Goal: Check status

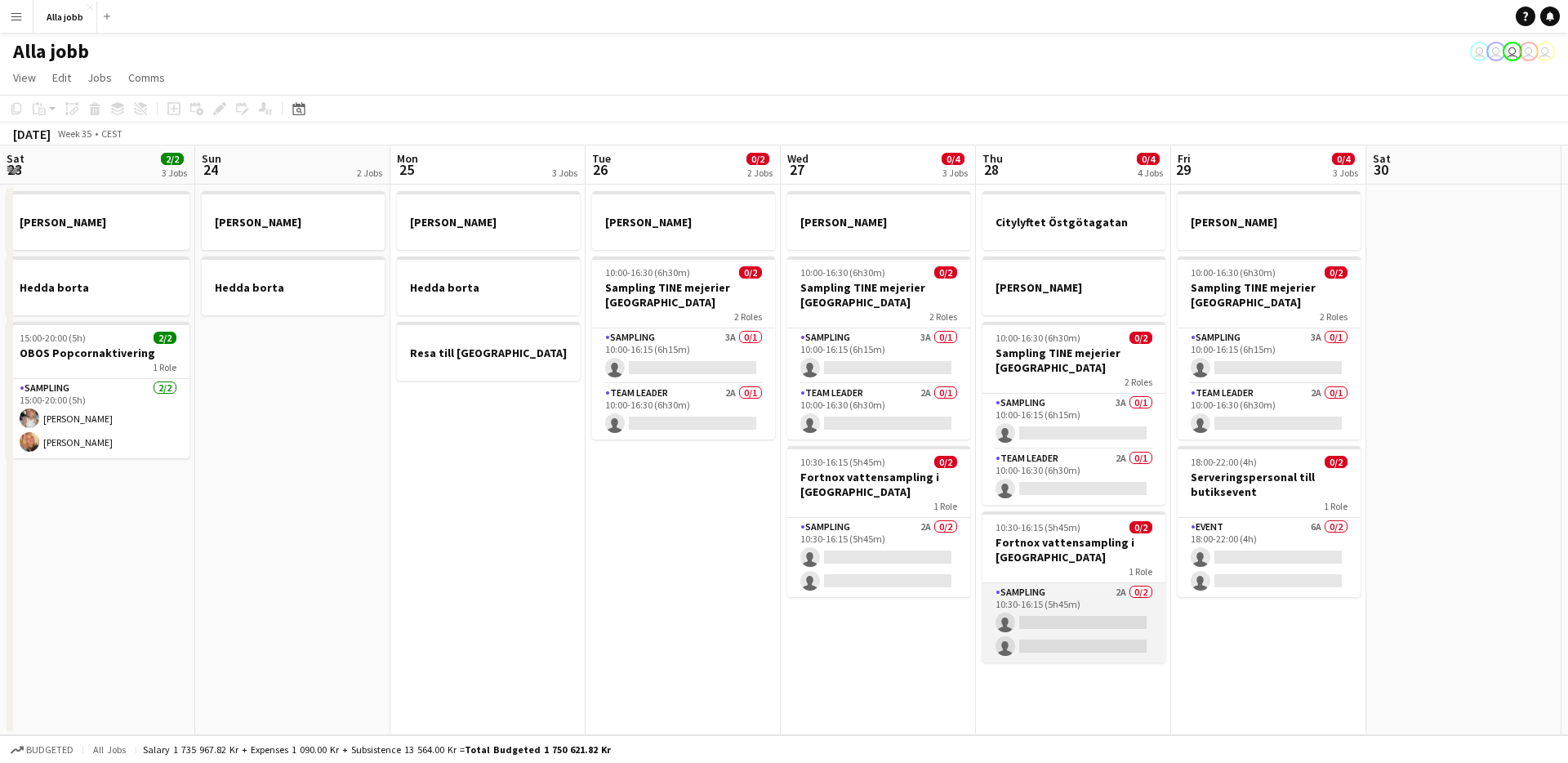
scroll to position [0, 651]
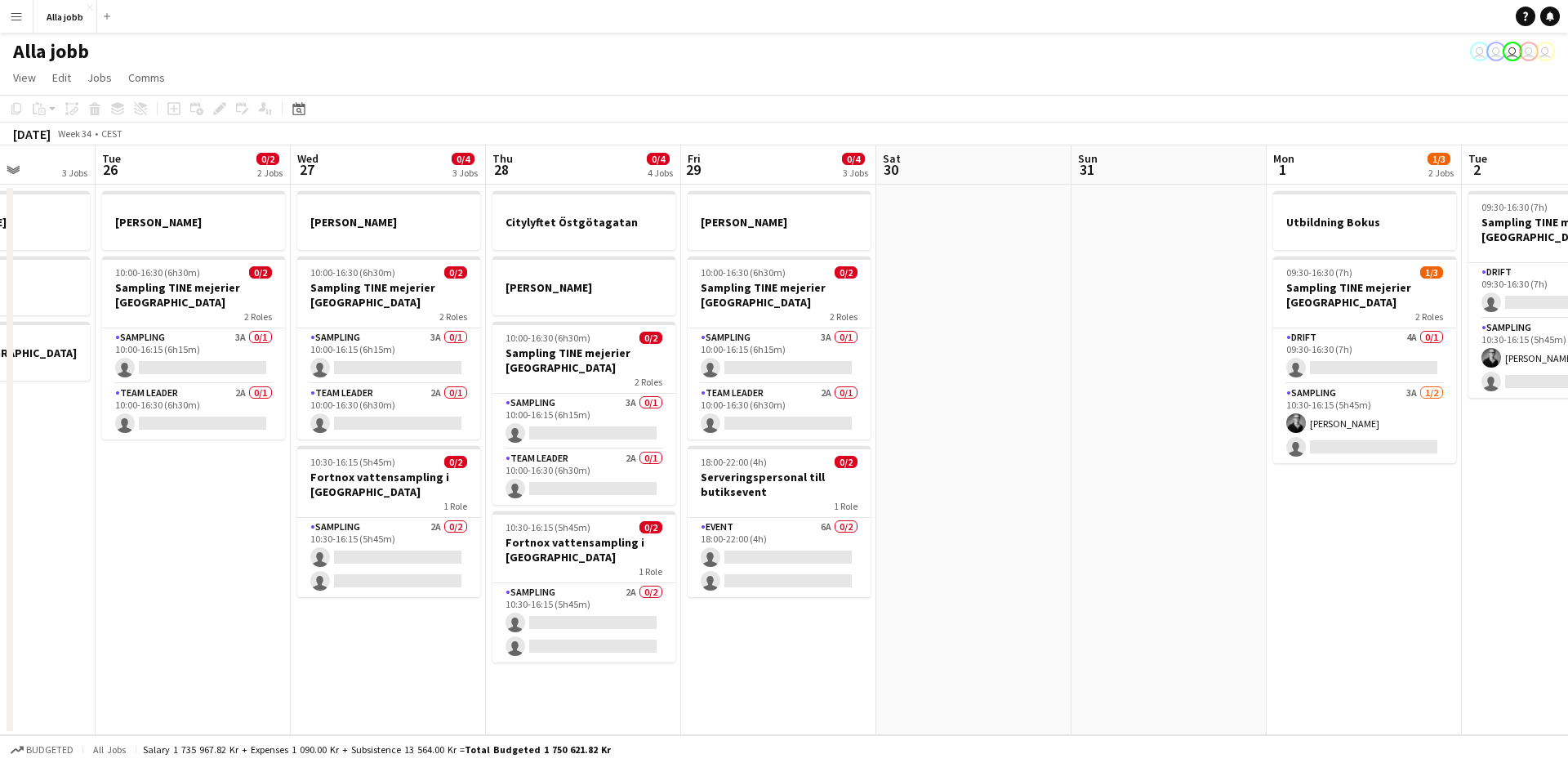
drag, startPoint x: 876, startPoint y: 465, endPoint x: 1348, endPoint y: 546, distance: 478.9
click at [1430, 546] on app-calendar-viewport "Sat 23 2/2 3 Jobs Sun 24 2 Jobs Mon 25 3 Jobs Tue 26 0/2 2 Jobs Wed 27 0/4 3 Jo…" at bounding box center [784, 440] width 1568 height 590
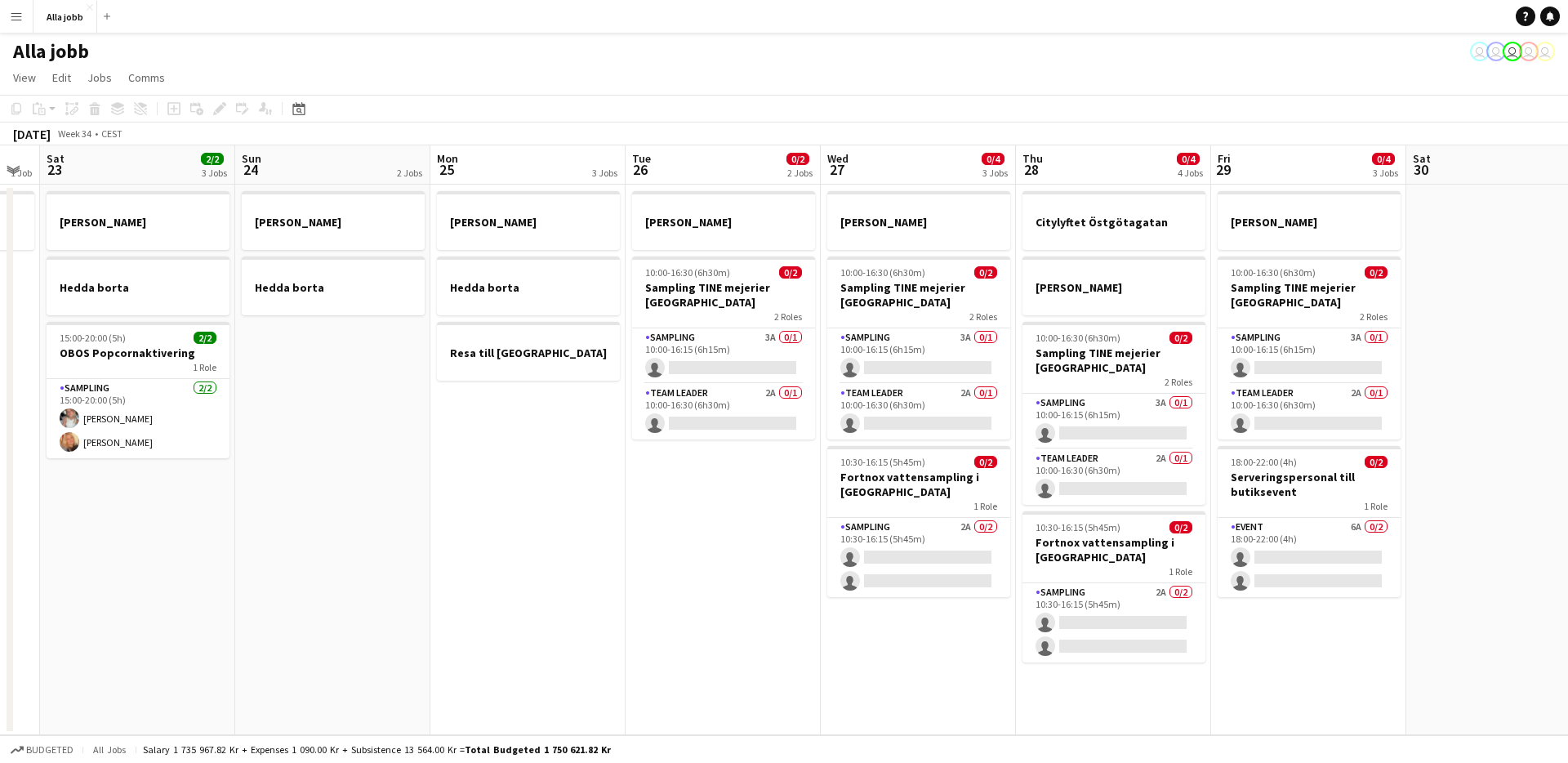
drag, startPoint x: 511, startPoint y: 474, endPoint x: 1309, endPoint y: 499, distance: 798.4
click at [1316, 496] on app-calendar-viewport "Thu 21 11/12 3 Jobs Fri 22 1 Job Sat 23 2/2 3 Jobs Sun 24 2 Jobs Mon 25 3 Jobs …" at bounding box center [784, 440] width 1568 height 590
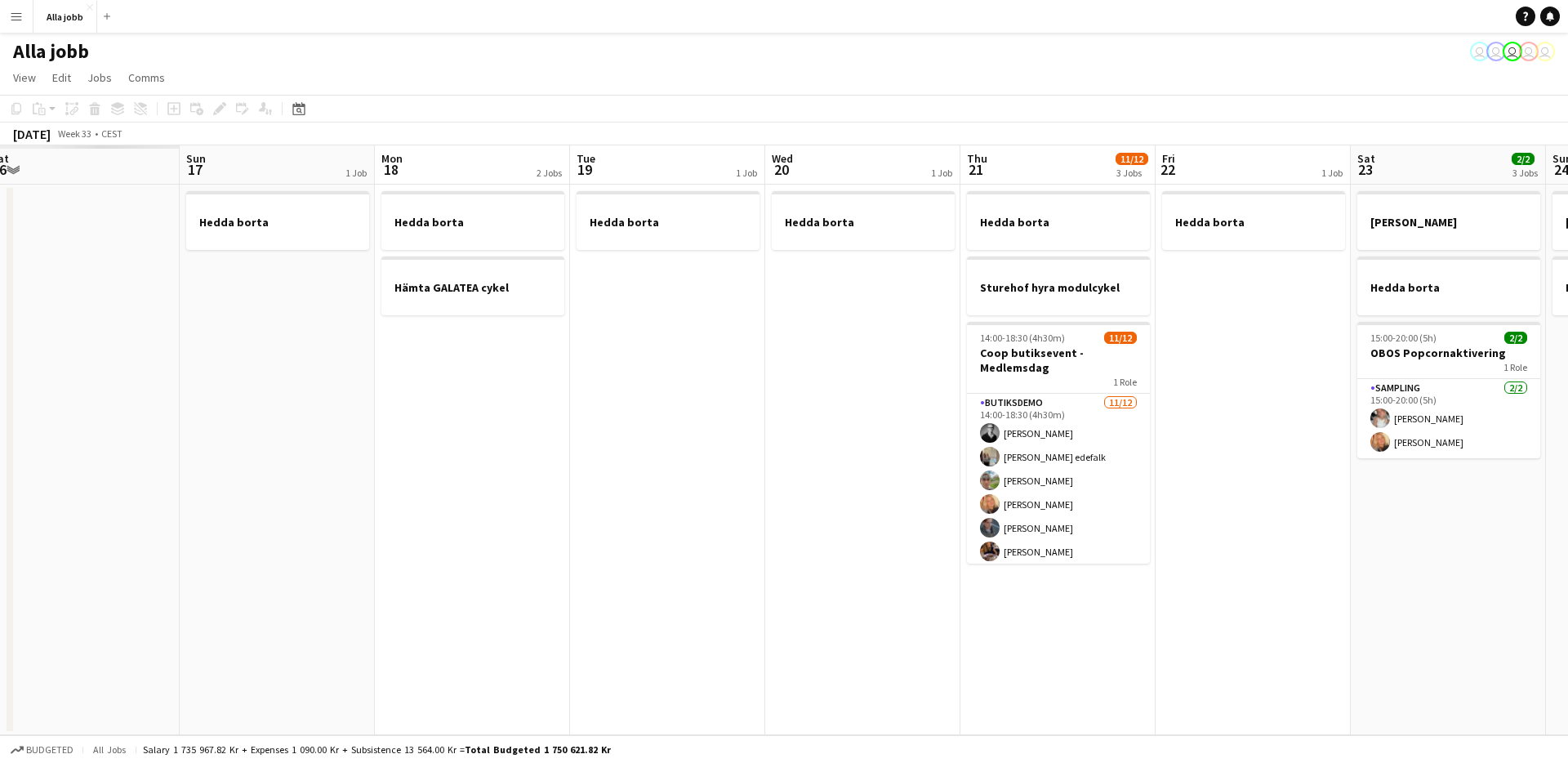
drag, startPoint x: 1262, startPoint y: 584, endPoint x: 1338, endPoint y: 600, distance: 77.7
click at [1492, 580] on app-calendar-viewport "Thu 14 Fri 15 Sat 16 Sun 17 1 Job Mon 18 2 Jobs Tue 19 1 Job Wed 20 1 Job Thu 2…" at bounding box center [784, 440] width 1568 height 590
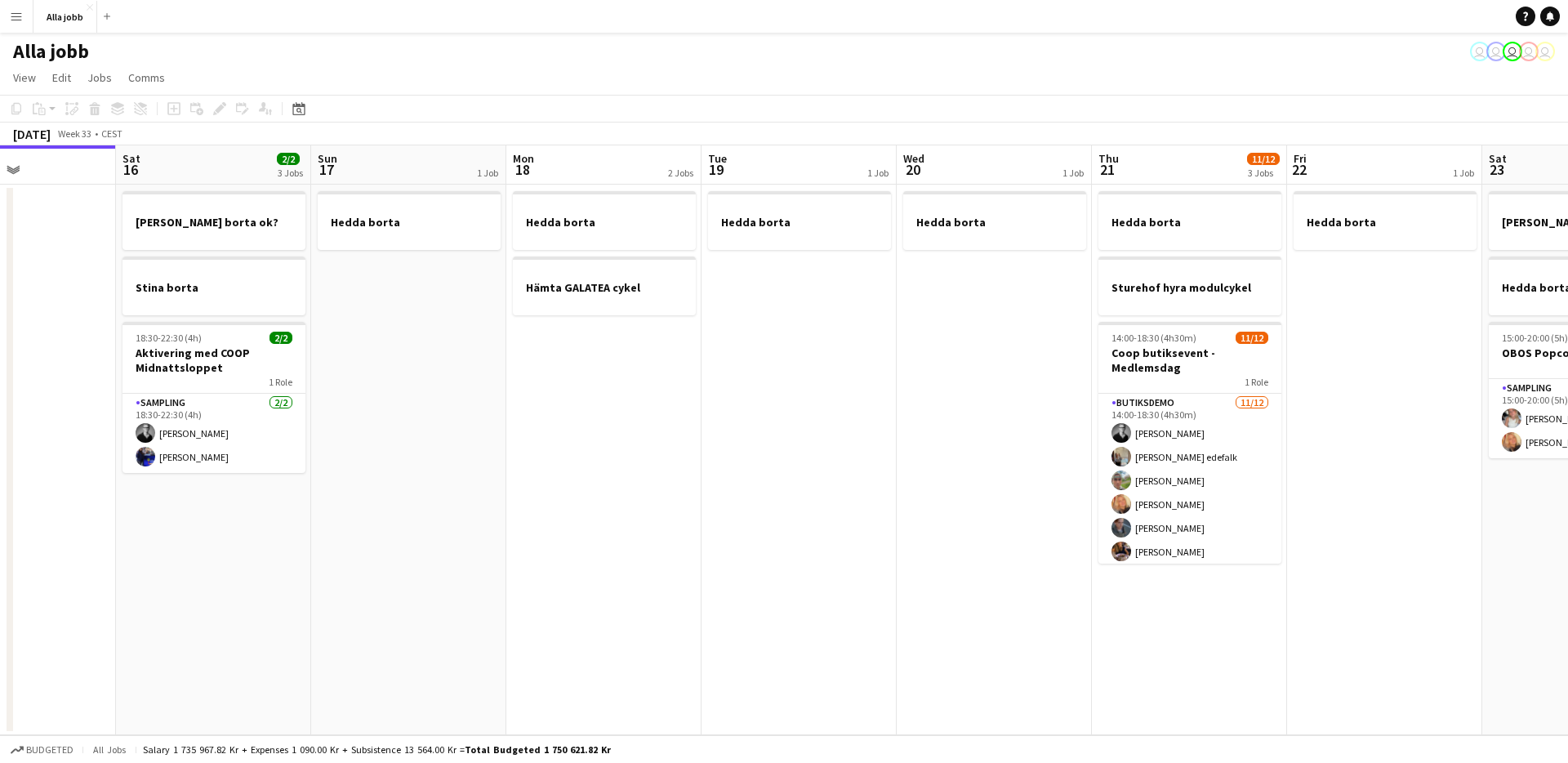
scroll to position [0, 464]
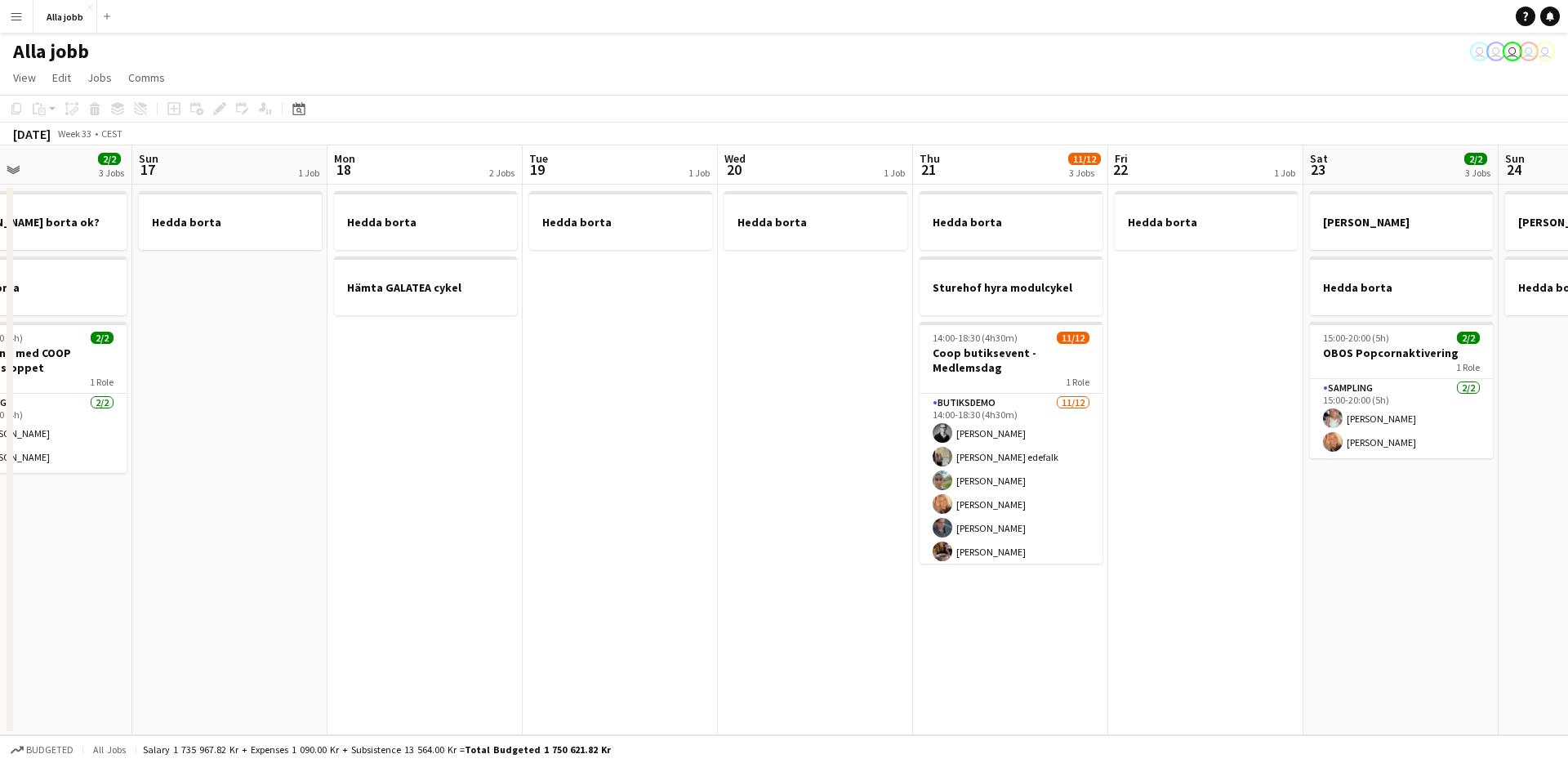
drag, startPoint x: 542, startPoint y: 436, endPoint x: 308, endPoint y: 421, distance: 234.5
click at [305, 421] on app-calendar-viewport "Wed 13 1 Job Thu 14 Fri 15 Sat 16 2/2 3 Jobs Sun 17 1 Job Mon 18 2 Jobs Tue 19 …" at bounding box center [784, 440] width 1568 height 590
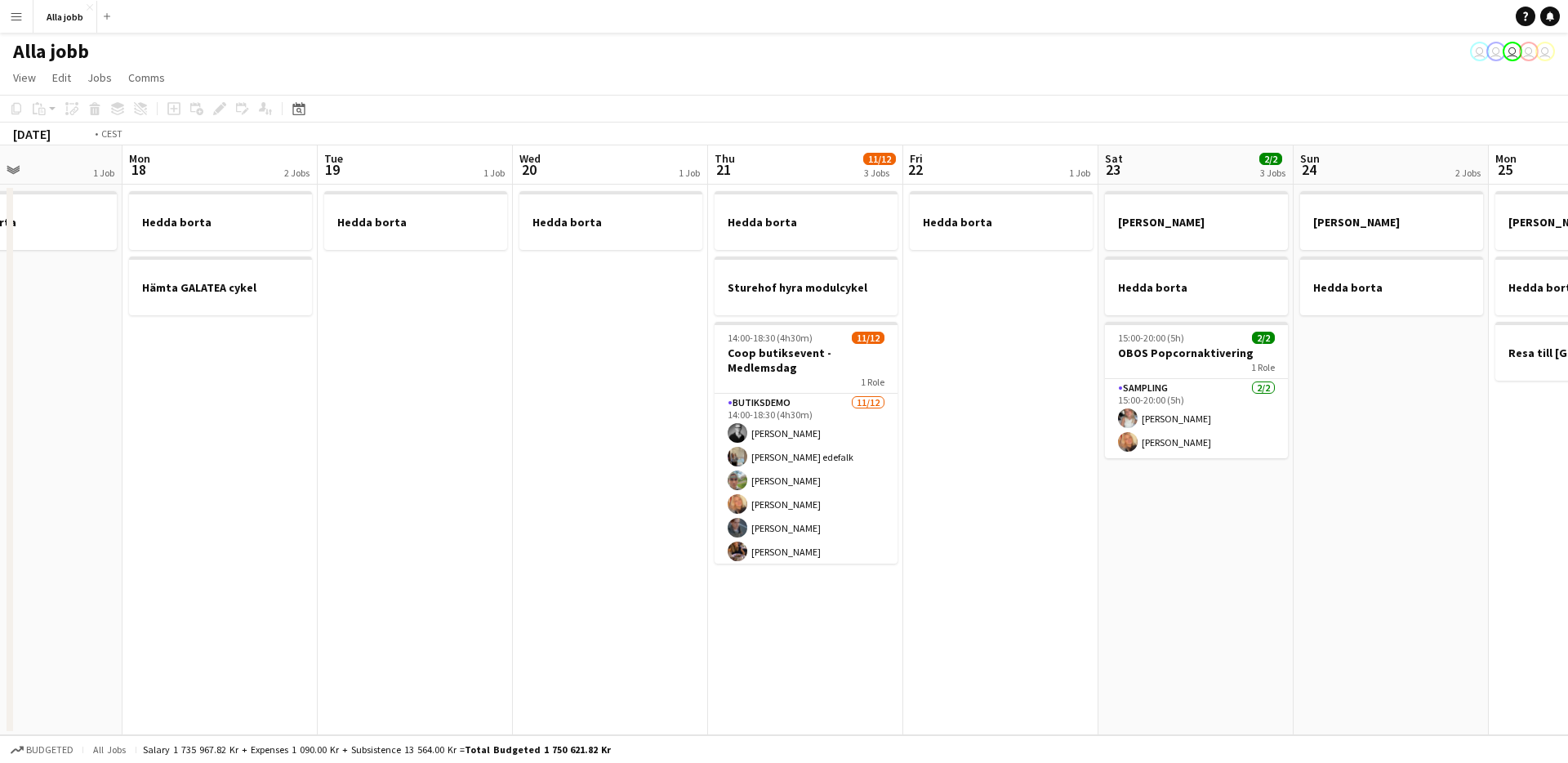
scroll to position [0, 778]
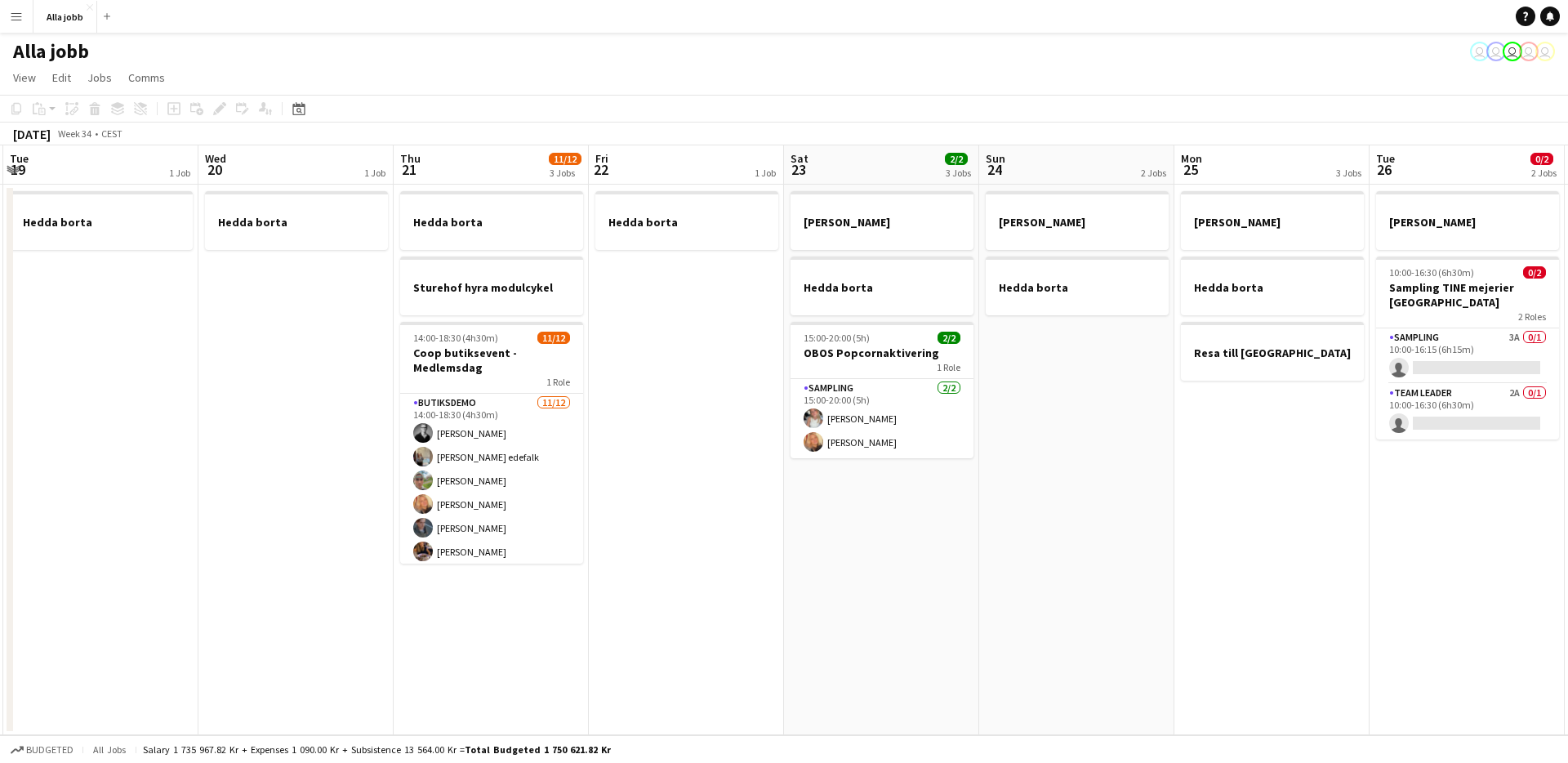
drag, startPoint x: 457, startPoint y: 516, endPoint x: 243, endPoint y: 546, distance: 216.1
click at [243, 548] on app-calendar-viewport "Fri 15 Sat 16 2/2 3 Jobs Sun 17 1 Job Mon 18 2 Jobs Tue 19 1 Job Wed 20 1 Job T…" at bounding box center [784, 440] width 1568 height 590
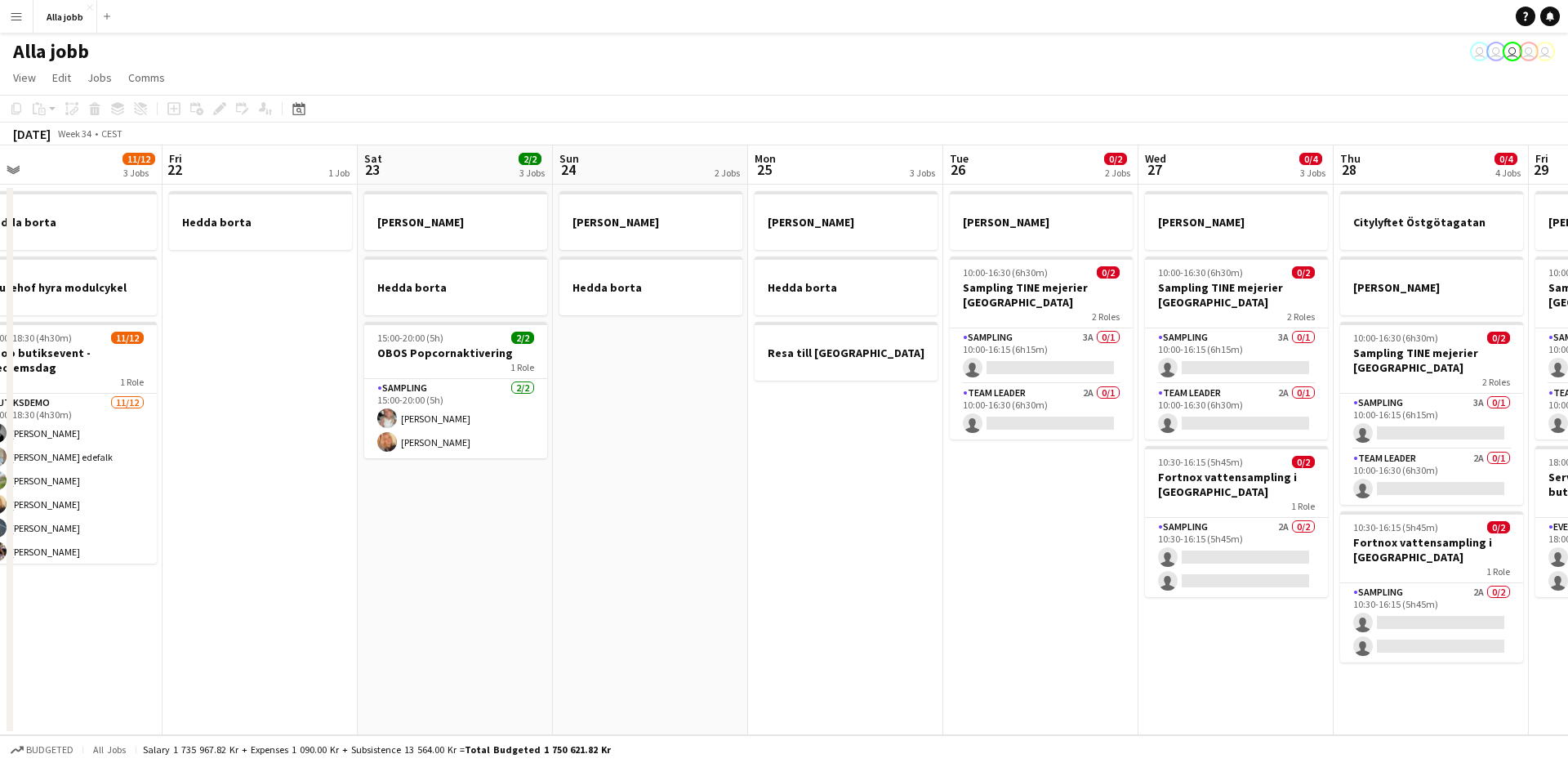
drag, startPoint x: 557, startPoint y: 562, endPoint x: 313, endPoint y: 525, distance: 246.8
click at [313, 525] on app-calendar-viewport "Sun 17 1 Job Mon 18 2 Jobs Tue 19 1 Job Wed 20 1 Job Thu 21 11/12 3 Jobs Fri 22…" at bounding box center [784, 440] width 1568 height 590
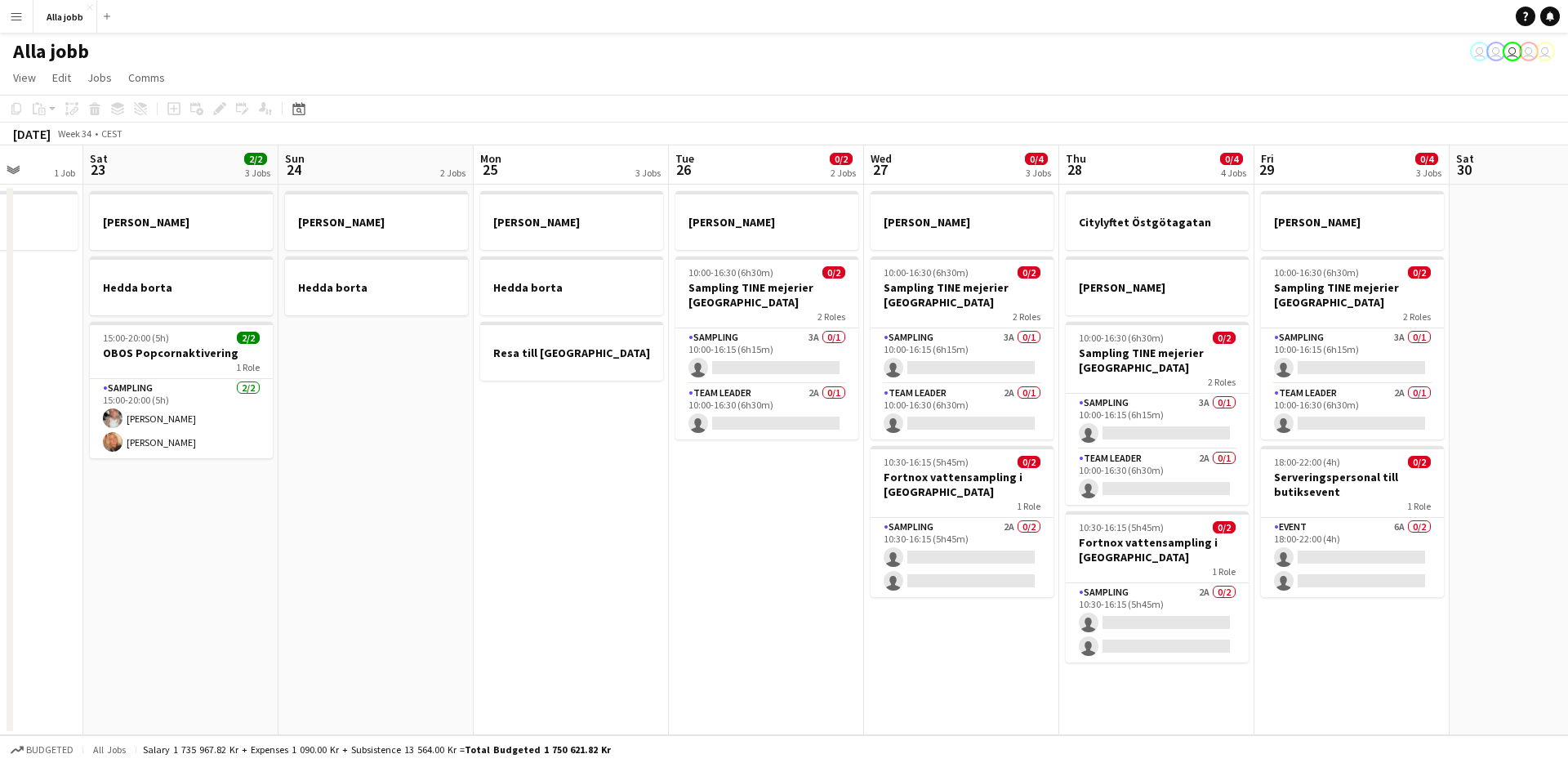
drag, startPoint x: 685, startPoint y: 532, endPoint x: 340, endPoint y: 496, distance: 346.9
click at [340, 496] on app-calendar-viewport "Tue 19 1 Job Wed 20 1 Job Thu 21 11/12 3 Jobs Fri 22 1 Job Sat 23 2/2 3 Jobs Su…" at bounding box center [784, 440] width 1568 height 590
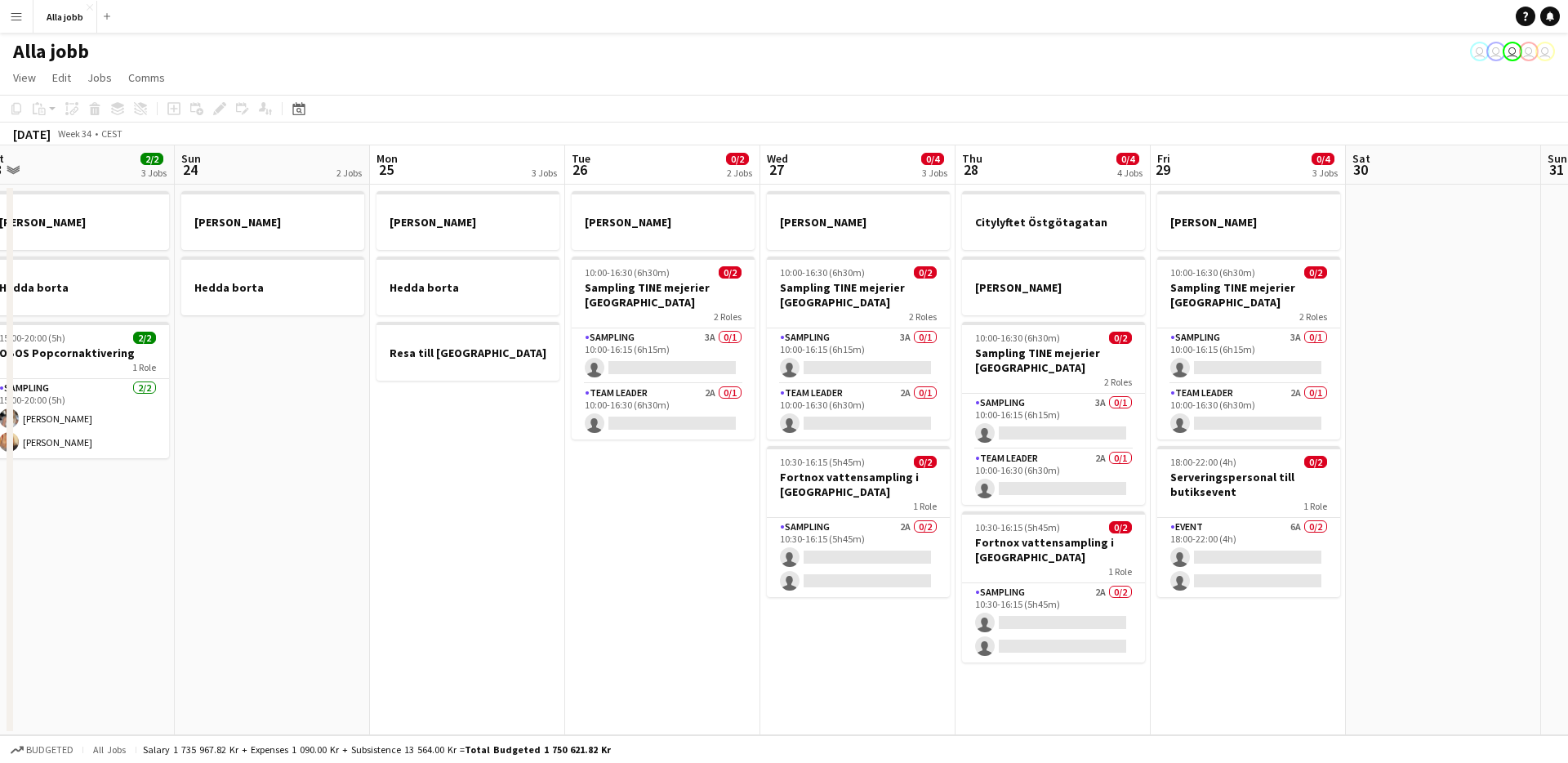
click at [683, 535] on app-date-cell "[PERSON_NAME] 10:00-16:30 (6h30m) 0/2 Sampling TINE mejerier Göteborg 2 Roles S…" at bounding box center [662, 460] width 195 height 550
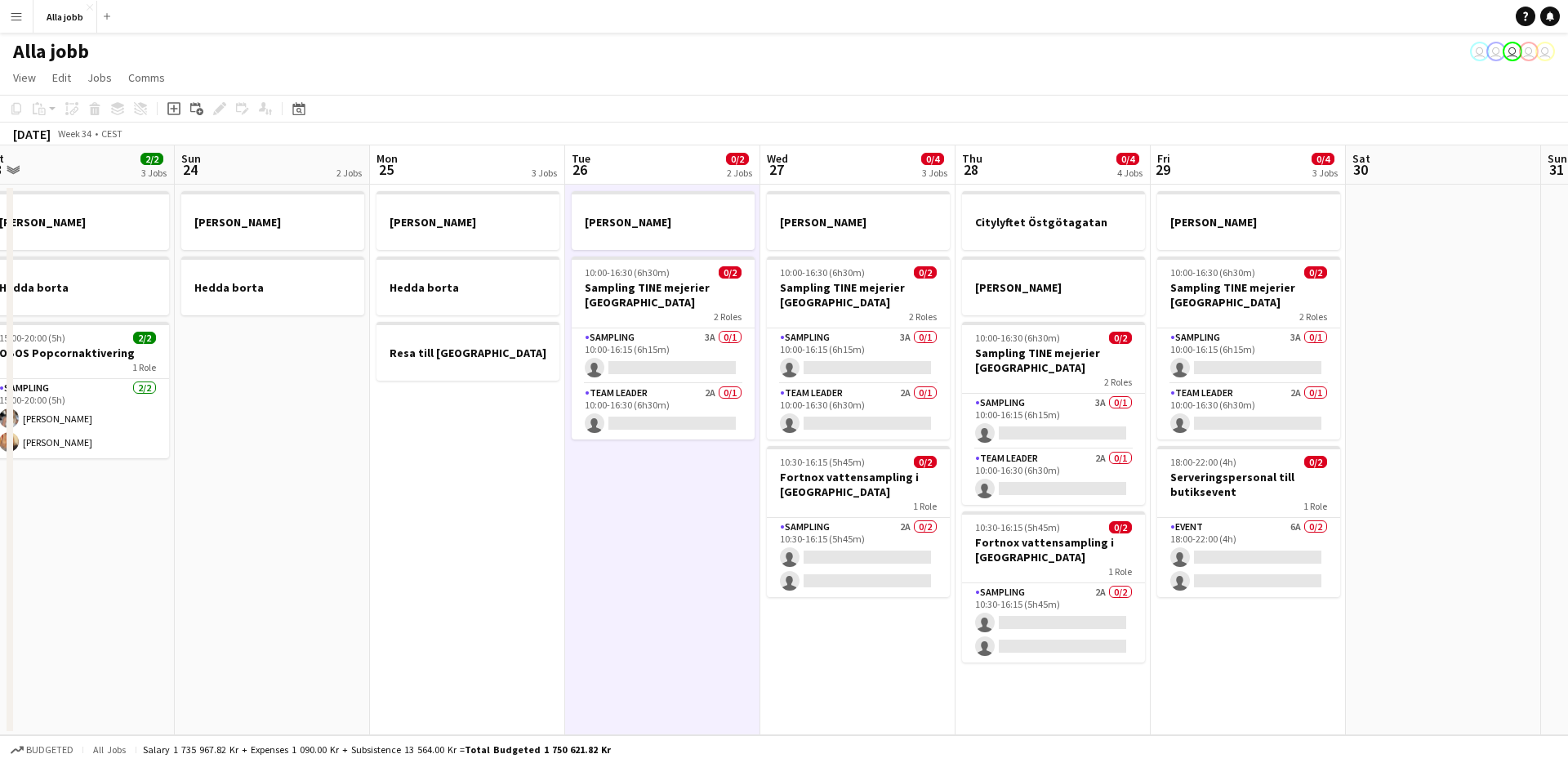
click at [683, 534] on app-date-cell "[PERSON_NAME] 10:00-16:30 (6h30m) 0/2 Sampling TINE mejerier Göteborg 2 Roles S…" at bounding box center [662, 460] width 195 height 550
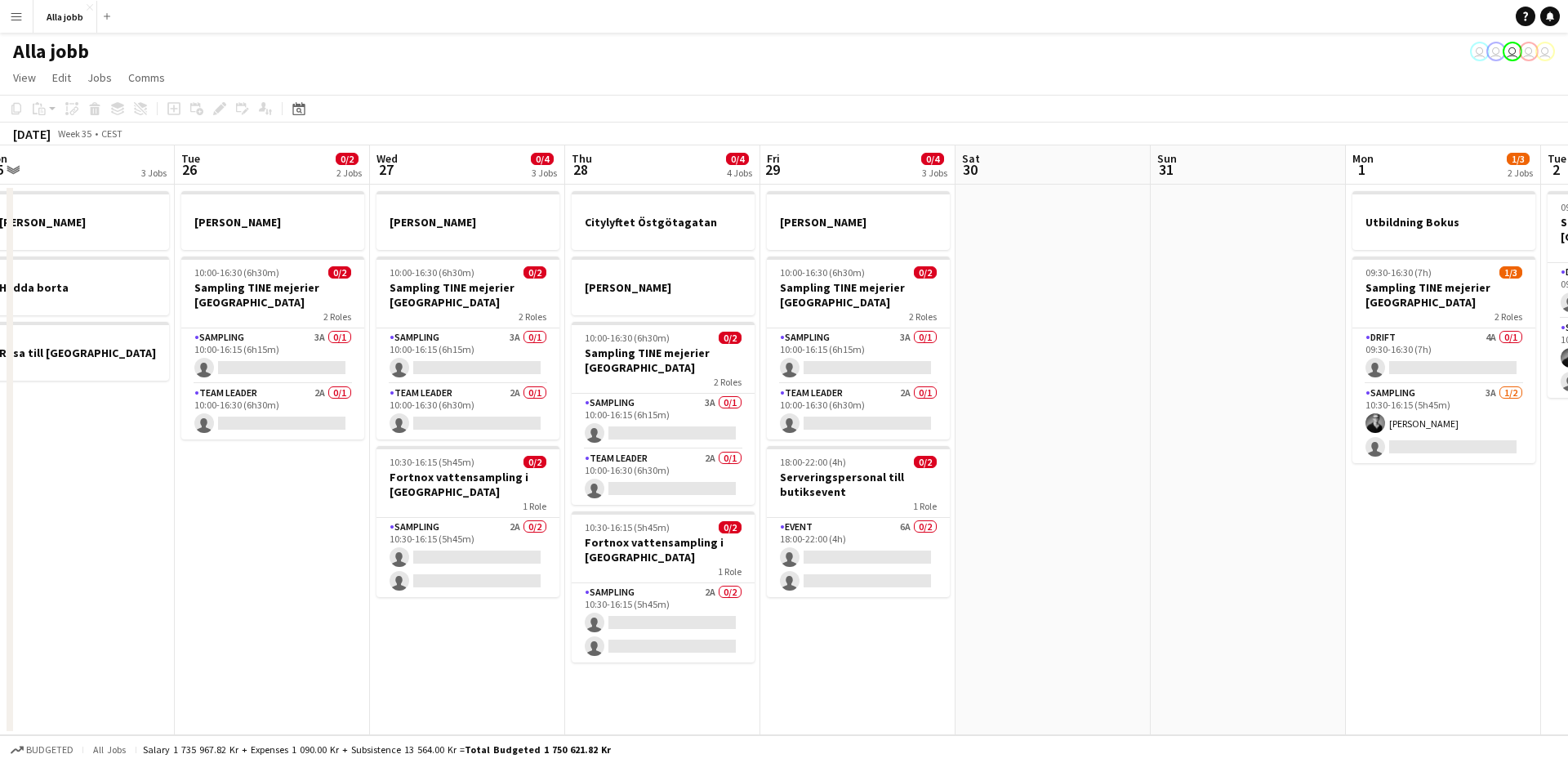
click at [219, 589] on app-date-cell "[PERSON_NAME] 10:00-16:30 (6h30m) 0/2 Sampling TINE mejerier Göteborg 2 Roles S…" at bounding box center [271, 460] width 195 height 550
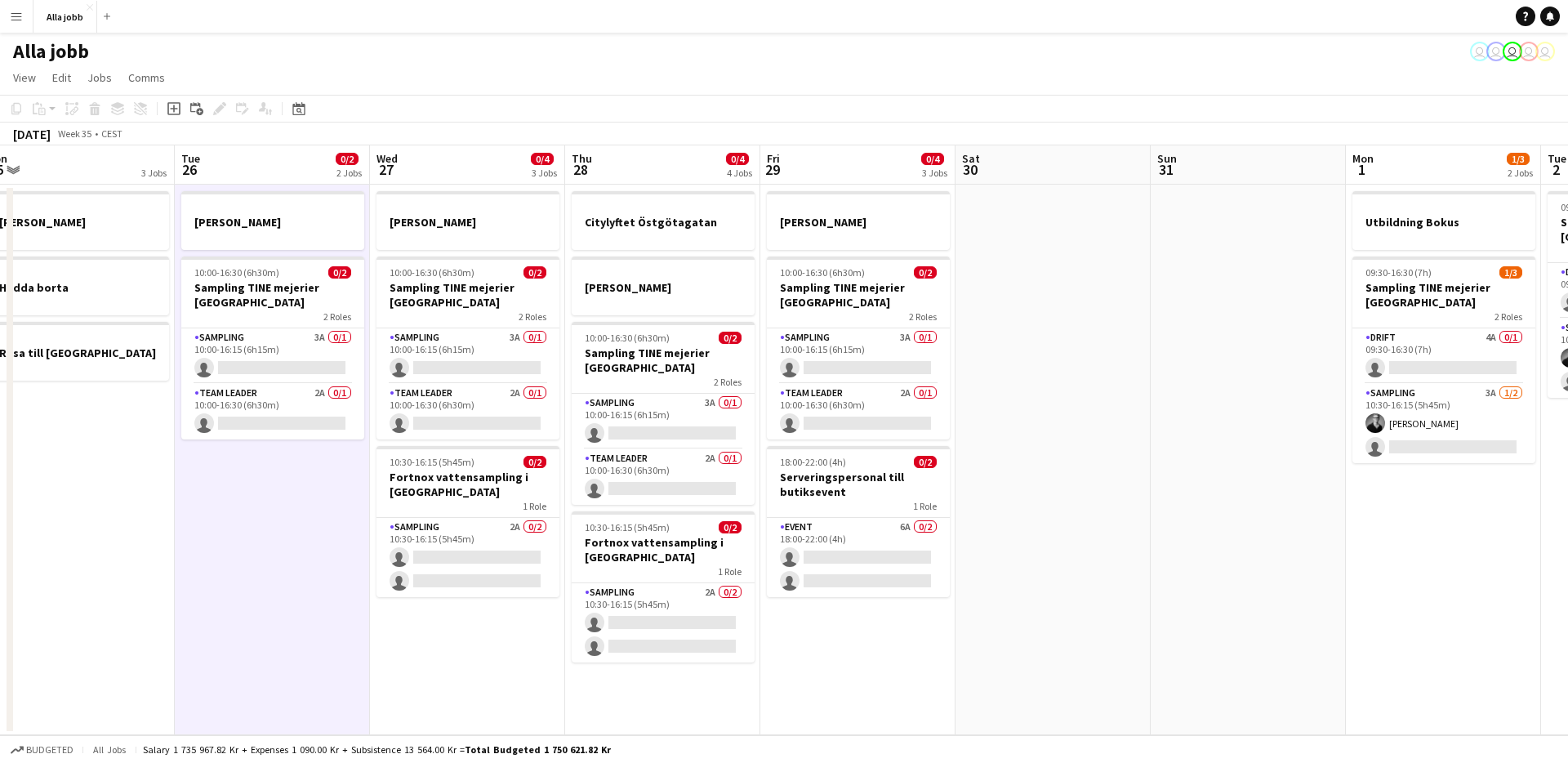
click at [219, 588] on app-date-cell "[PERSON_NAME] 10:00-16:30 (6h30m) 0/2 Sampling TINE mejerier Göteborg 2 Roles S…" at bounding box center [271, 460] width 195 height 550
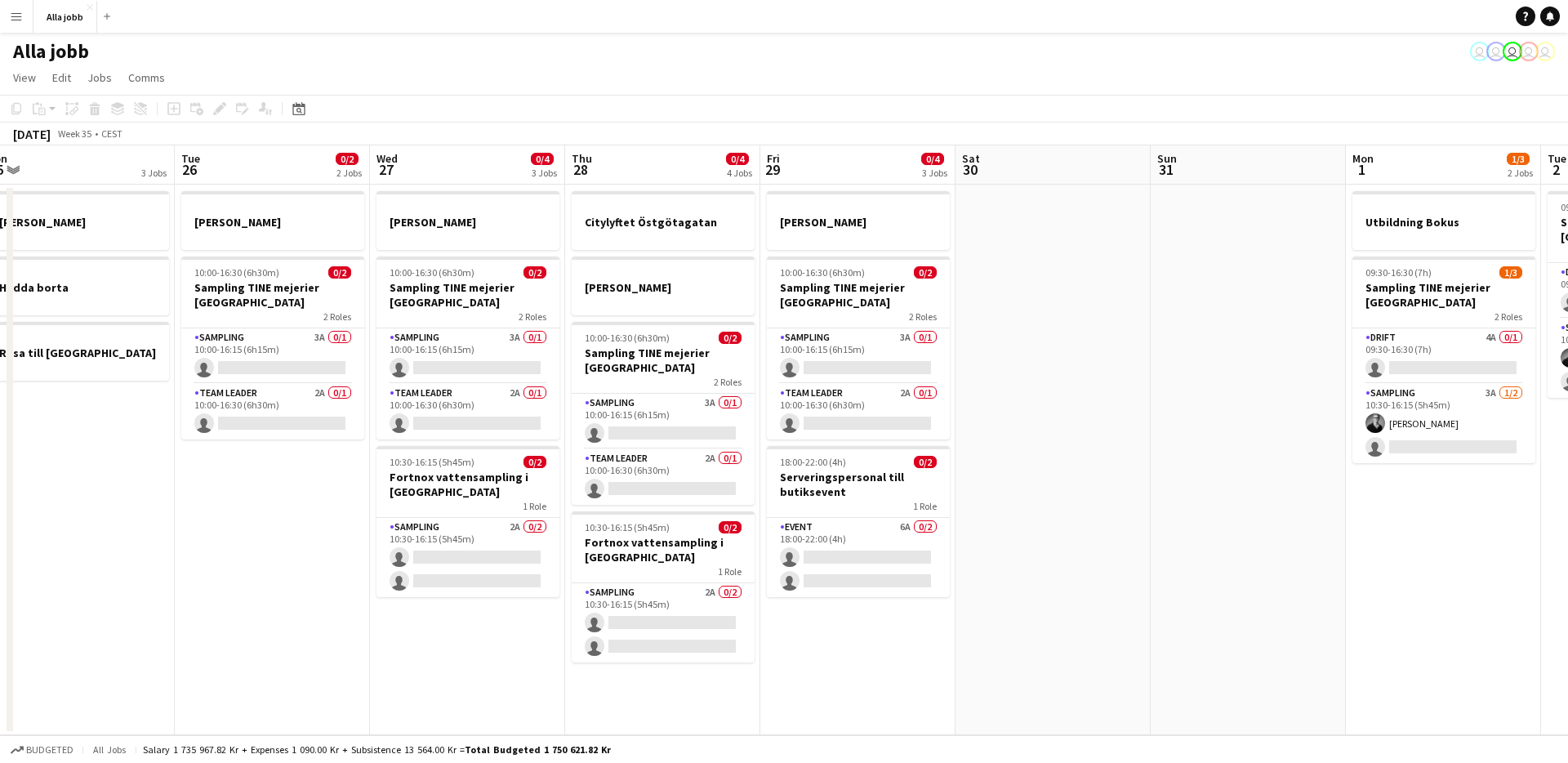
click at [219, 588] on app-date-cell "[PERSON_NAME] 10:00-16:30 (6h30m) 0/2 Sampling TINE mejerier Göteborg 2 Roles S…" at bounding box center [271, 460] width 195 height 550
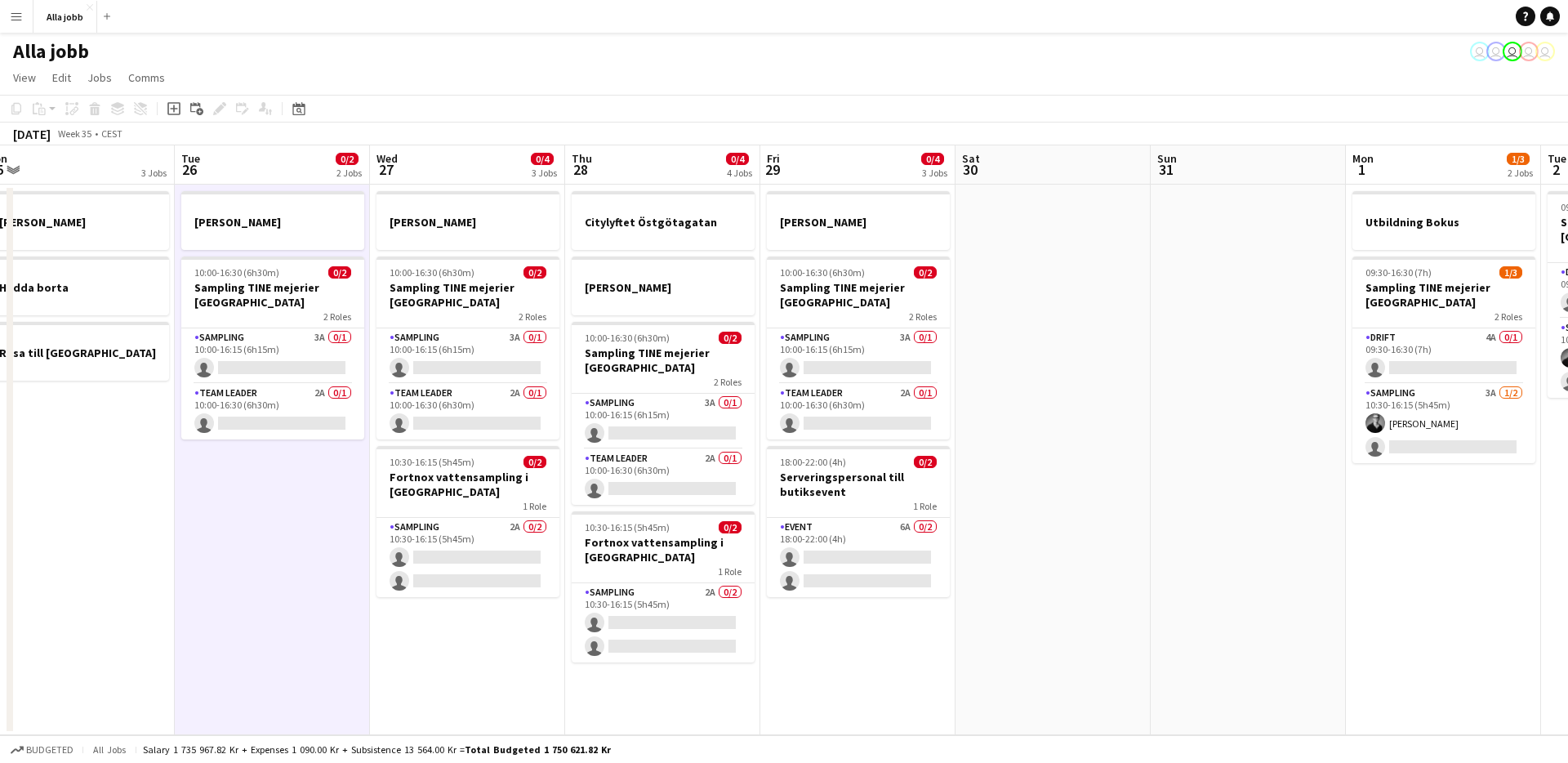
click at [219, 588] on app-date-cell "[PERSON_NAME] 10:00-16:30 (6h30m) 0/2 Sampling TINE mejerier Göteborg 2 Roles S…" at bounding box center [271, 460] width 195 height 550
